Goal: Task Accomplishment & Management: Use online tool/utility

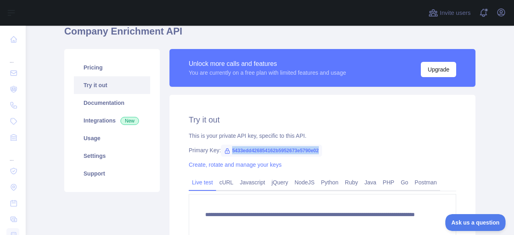
scroll to position [38, 0]
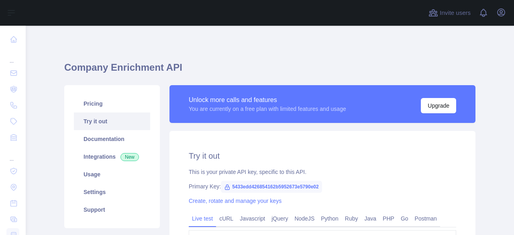
scroll to position [103, 0]
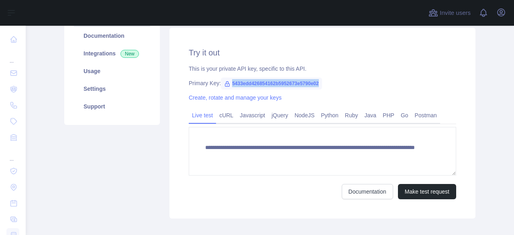
click at [319, 84] on body "**********" at bounding box center [257, 117] width 514 height 235
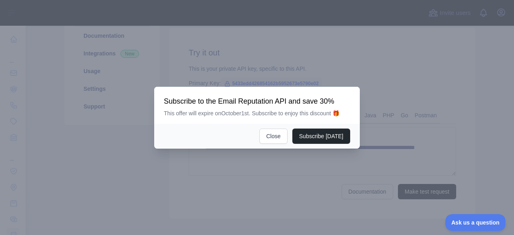
scroll to position [0, 0]
copy span "5433edd426854162b5952673e5790e02"
click at [280, 138] on button "Close" at bounding box center [273, 135] width 28 height 15
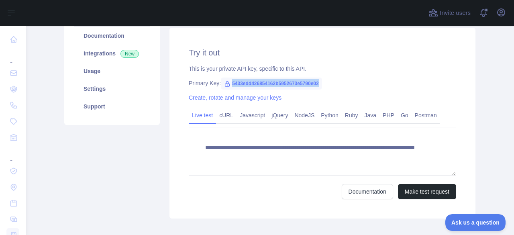
click at [239, 83] on span "5433edd426854162b5952673e5790e02" at bounding box center [271, 83] width 101 height 12
